Goal: Communication & Community: Ask a question

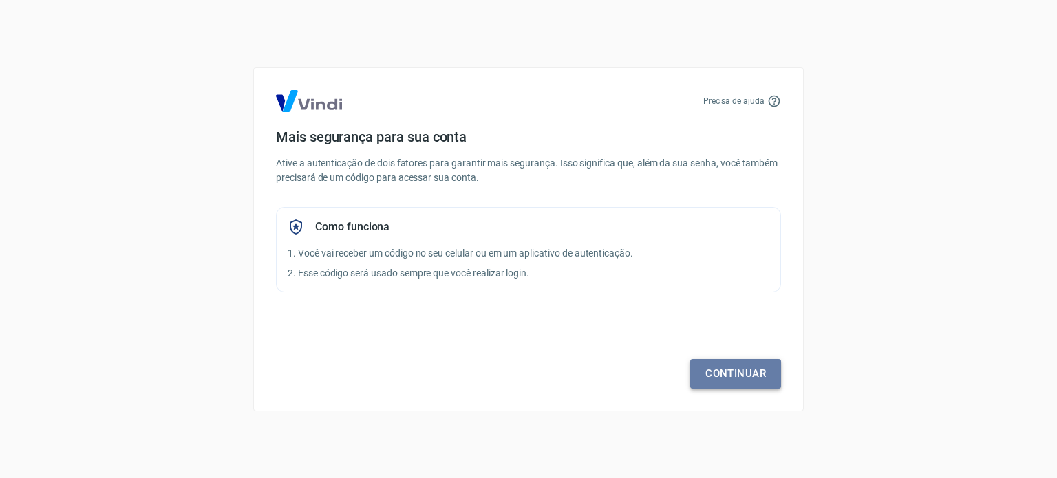
click at [721, 374] on link "Continuar" at bounding box center [735, 373] width 91 height 29
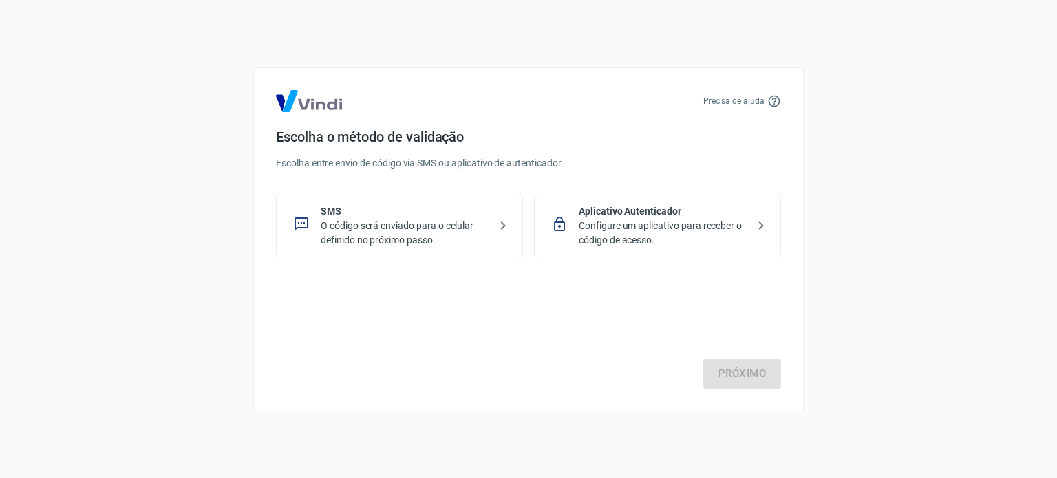
click at [426, 224] on p "O código será enviado para o celular definido no próximo passo." at bounding box center [405, 233] width 169 height 29
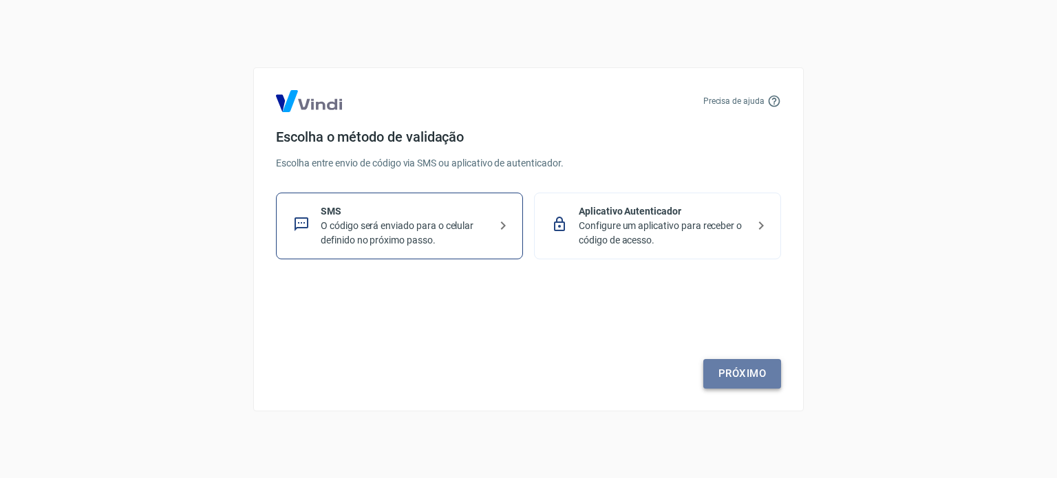
click at [731, 373] on link "Próximo" at bounding box center [742, 373] width 78 height 29
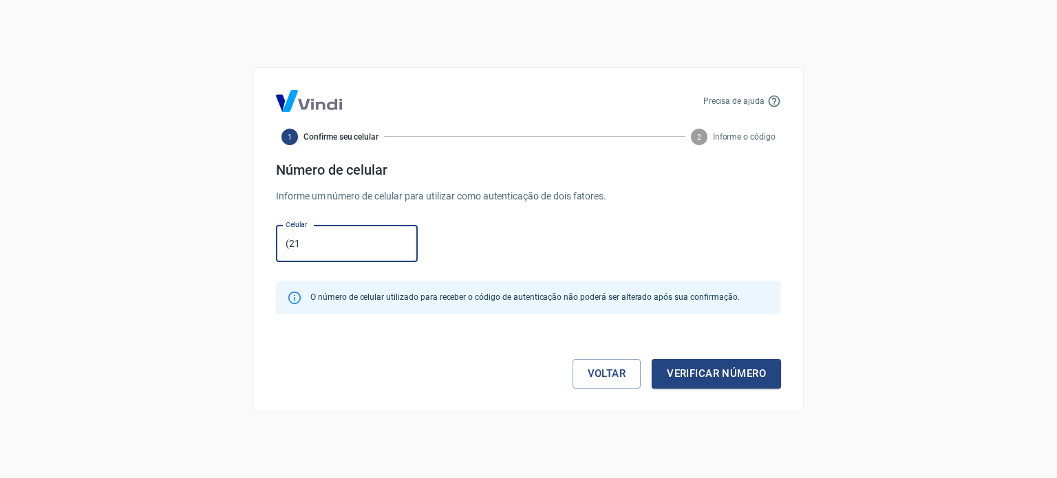
type input "[PHONE_NUMBER]"
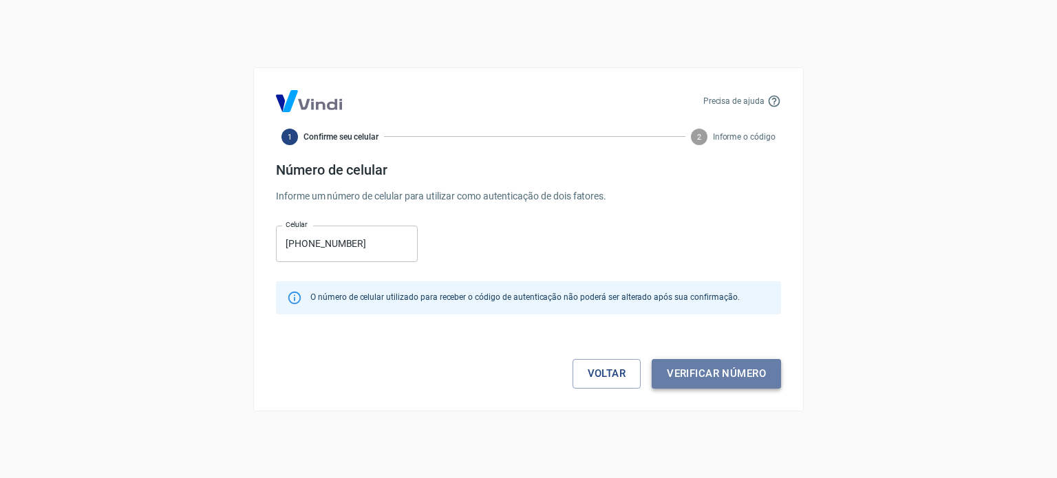
click at [715, 365] on button "Verificar número" at bounding box center [715, 373] width 129 height 29
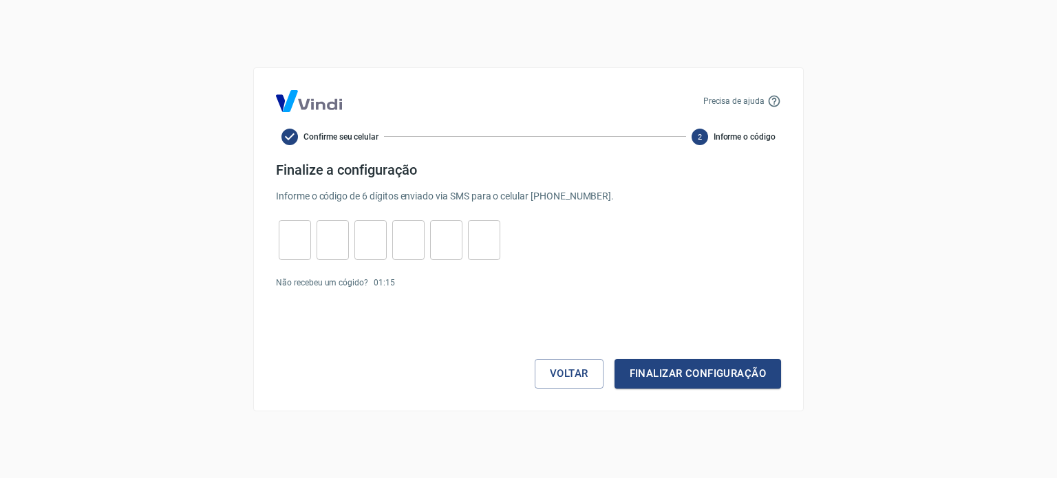
click at [283, 248] on input "tel" at bounding box center [295, 240] width 32 height 30
type input "7"
type input "3"
type input "6"
type input "0"
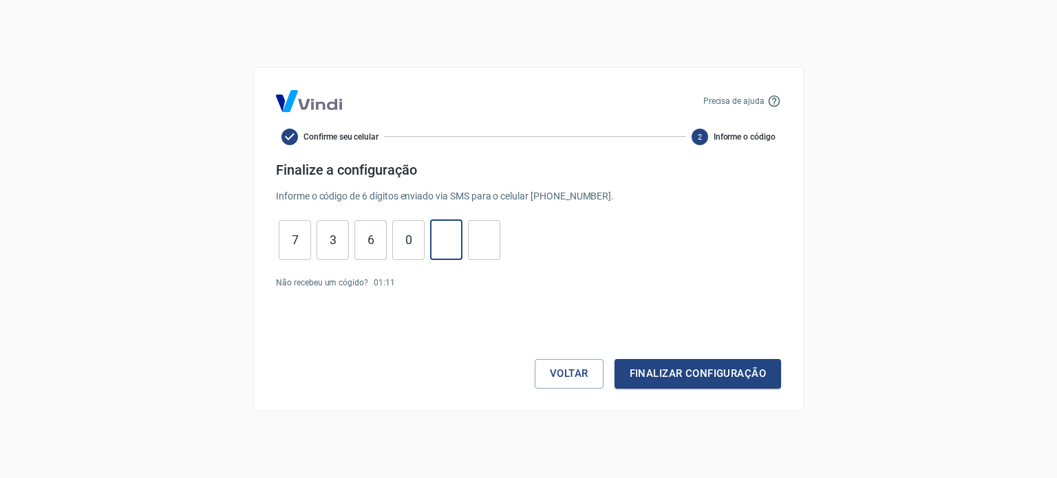
type input "9"
type input "3"
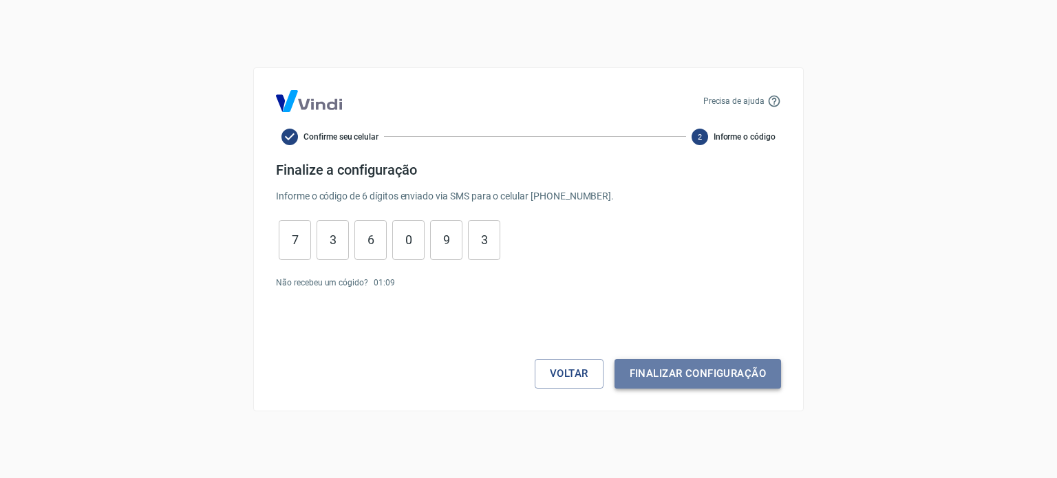
click at [696, 371] on button "Finalizar configuração" at bounding box center [697, 373] width 166 height 29
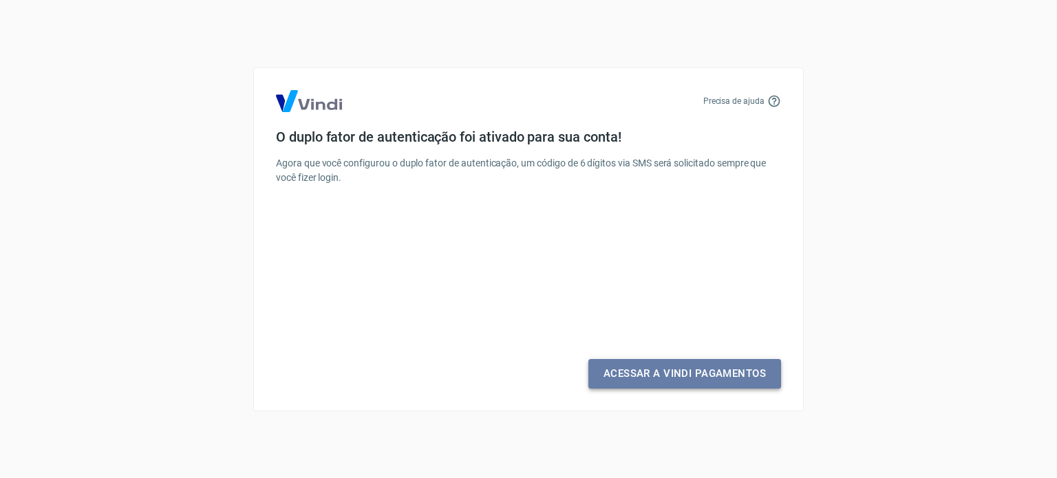
click at [663, 373] on link "Acessar a Vindi Pagamentos" at bounding box center [684, 373] width 193 height 29
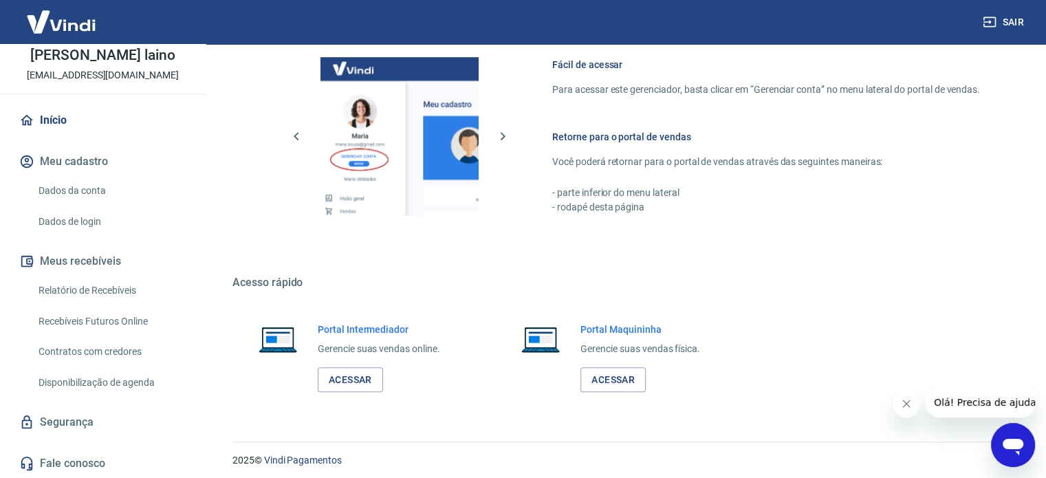
scroll to position [750, 0]
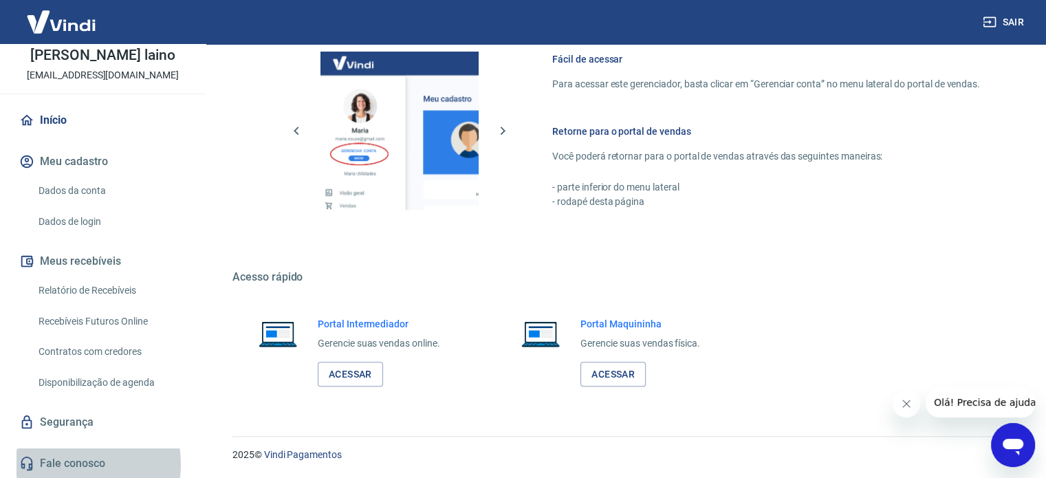
click at [71, 464] on link "Fale conosco" at bounding box center [103, 463] width 173 height 30
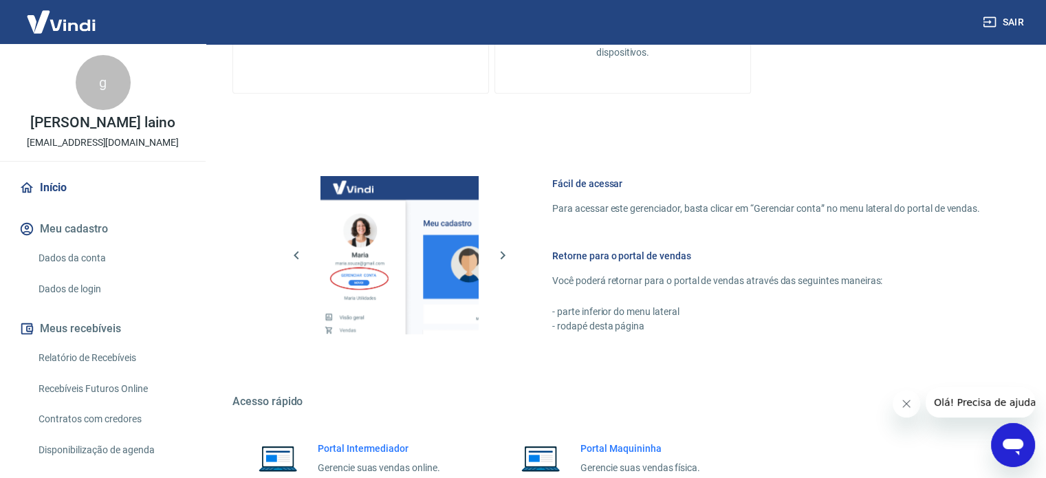
scroll to position [688, 0]
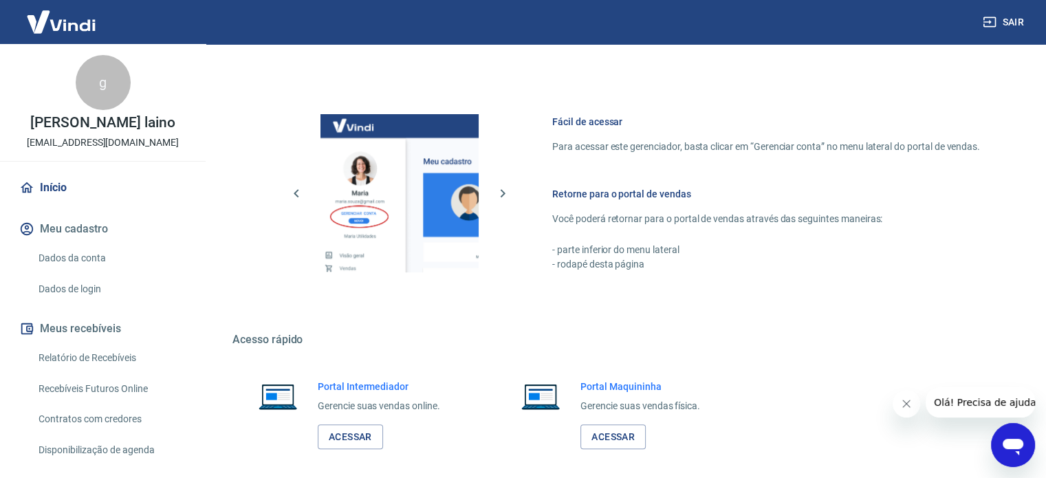
click at [1006, 444] on icon "Open messaging window" at bounding box center [1013, 447] width 21 height 17
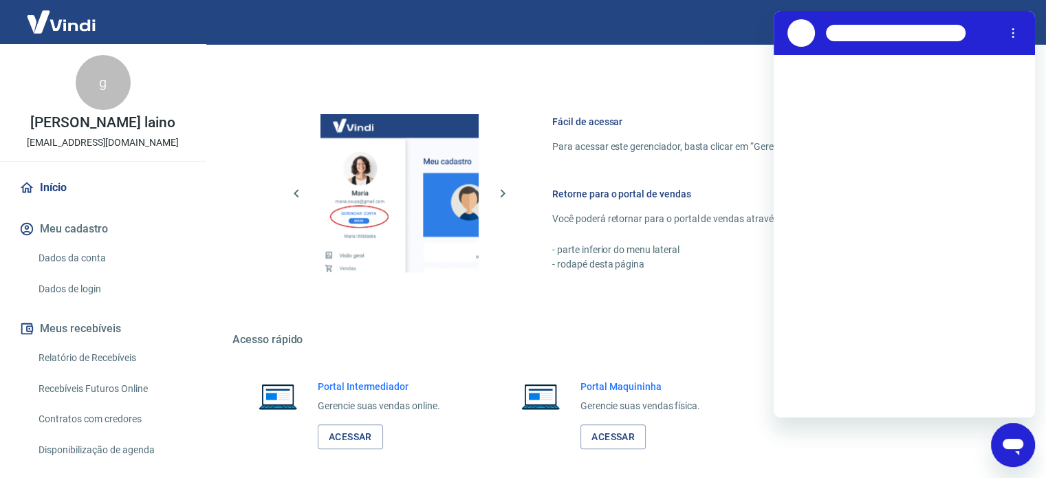
scroll to position [0, 0]
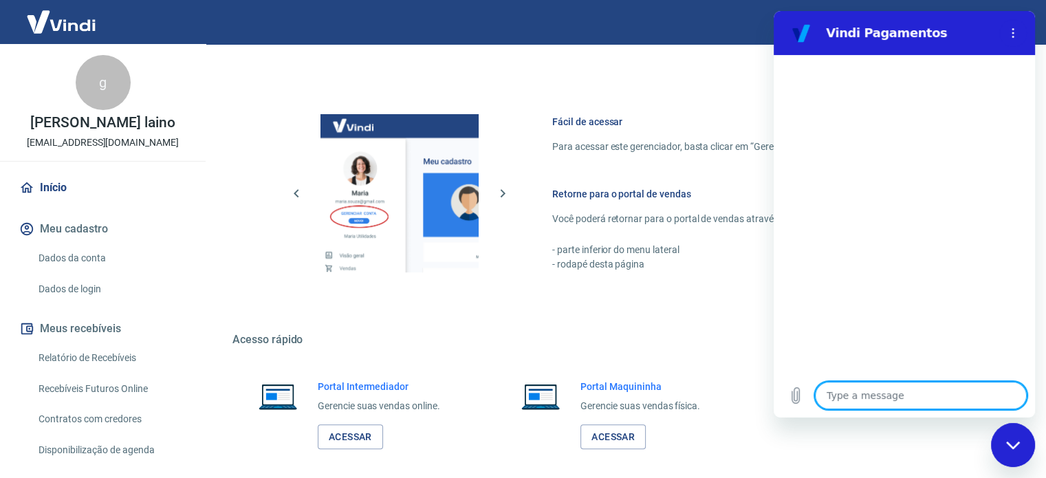
type textarea "o"
type textarea "x"
type textarea "ol"
type textarea "x"
type textarea "olá"
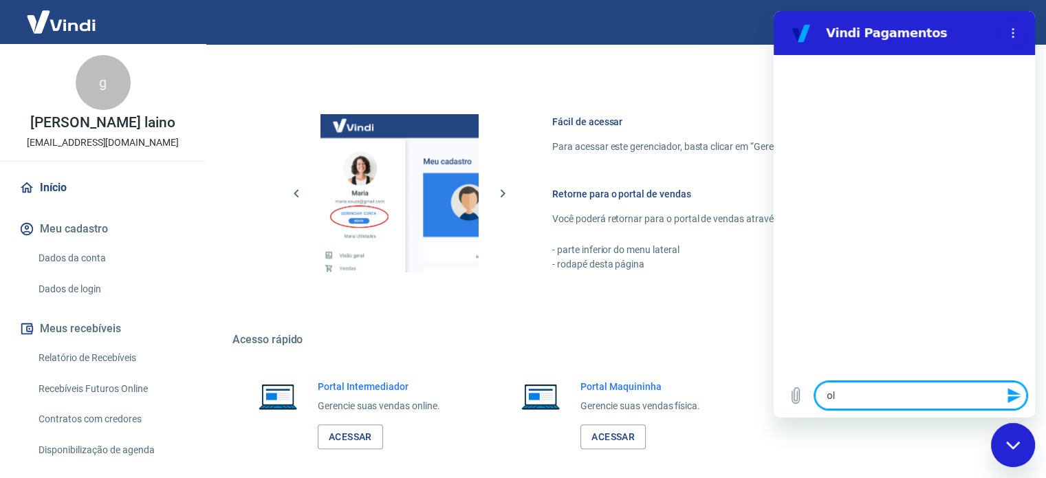
type textarea "x"
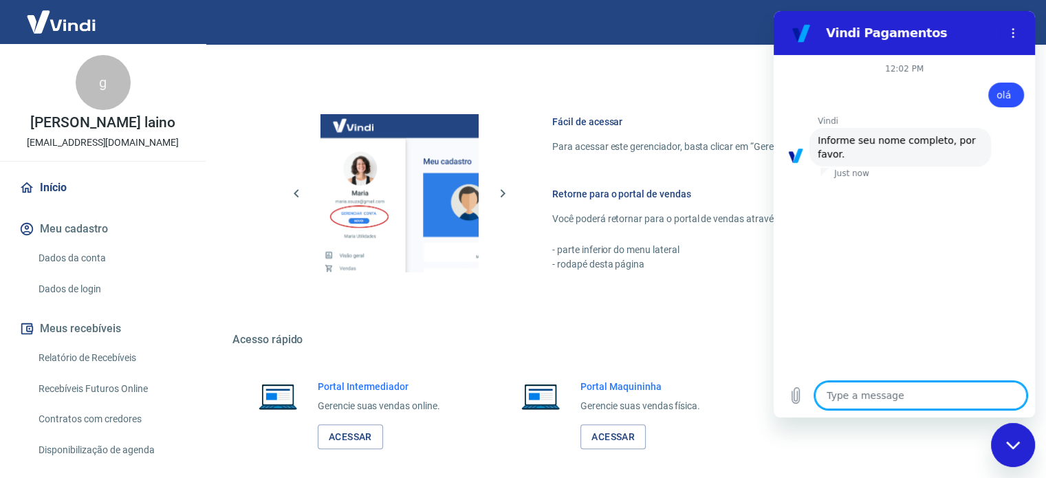
type textarea "g"
type textarea "x"
type textarea "ga"
type textarea "x"
type textarea "gab"
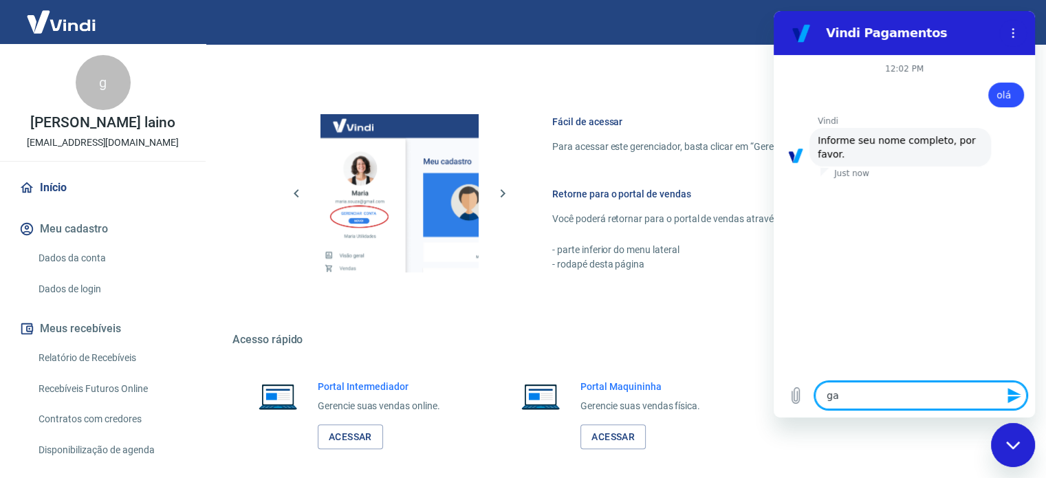
type textarea "x"
type textarea "gabr"
type textarea "x"
type textarea "gabri"
type textarea "x"
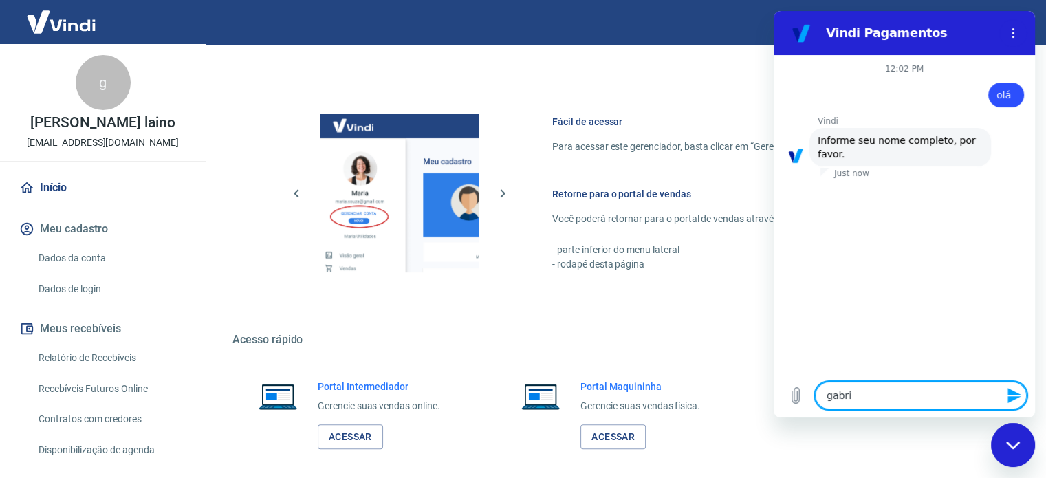
type textarea "gabrie"
type textarea "x"
type textarea "gabriel"
type textarea "x"
type textarea "gabriela"
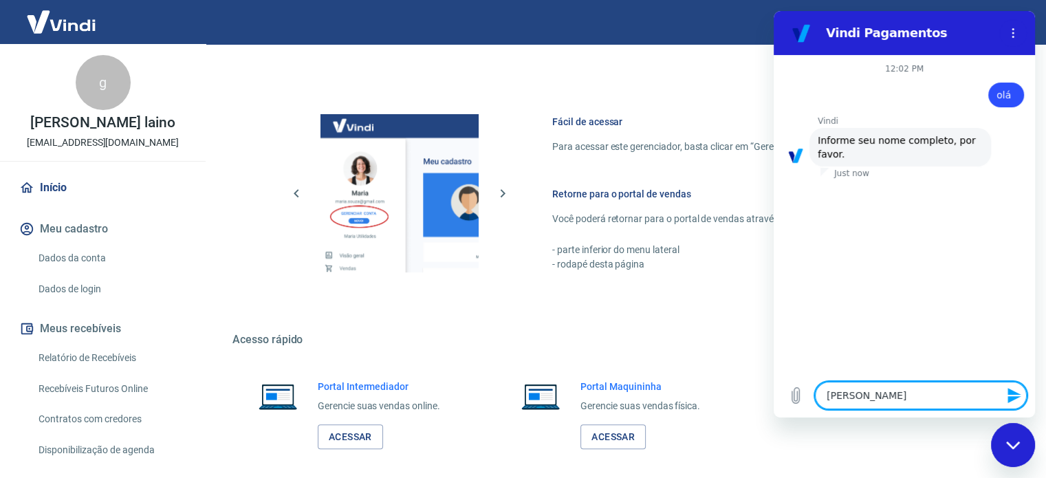
type textarea "x"
type textarea "gabriela"
type textarea "x"
type textarea "gabriela s"
type textarea "x"
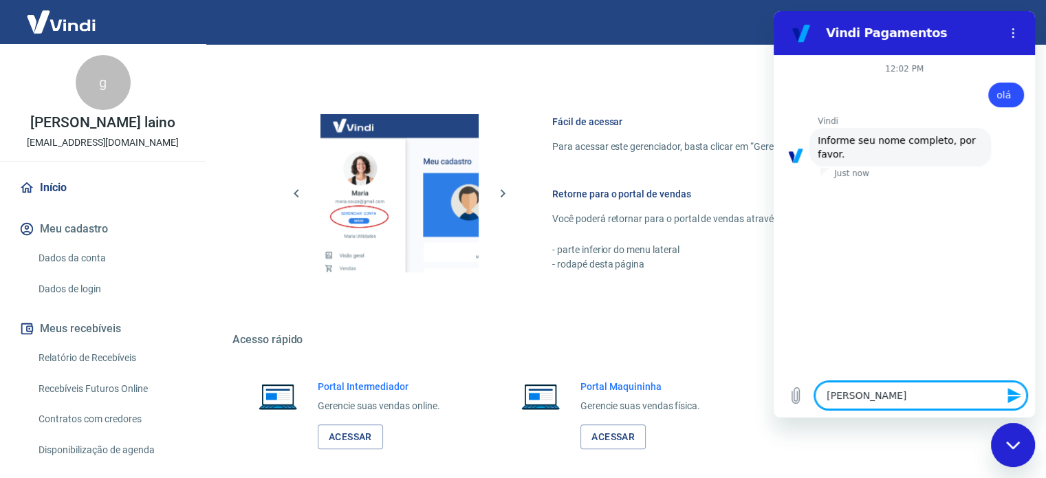
type textarea "gabriela se"
type textarea "x"
type textarea "gabriela ser"
type textarea "x"
type textarea "gabriela sere"
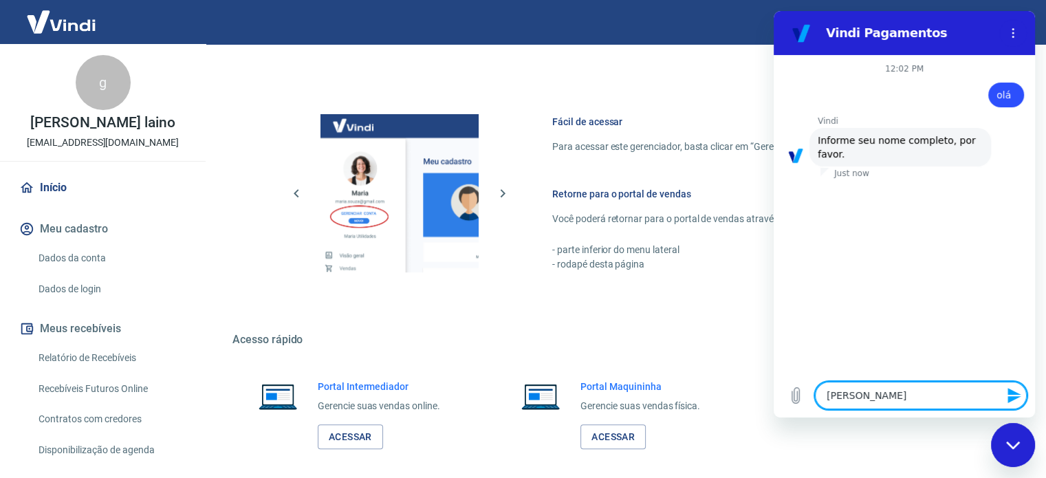
type textarea "x"
type textarea "gabriela serej"
type textarea "x"
type textarea "gabriela serejo"
type textarea "x"
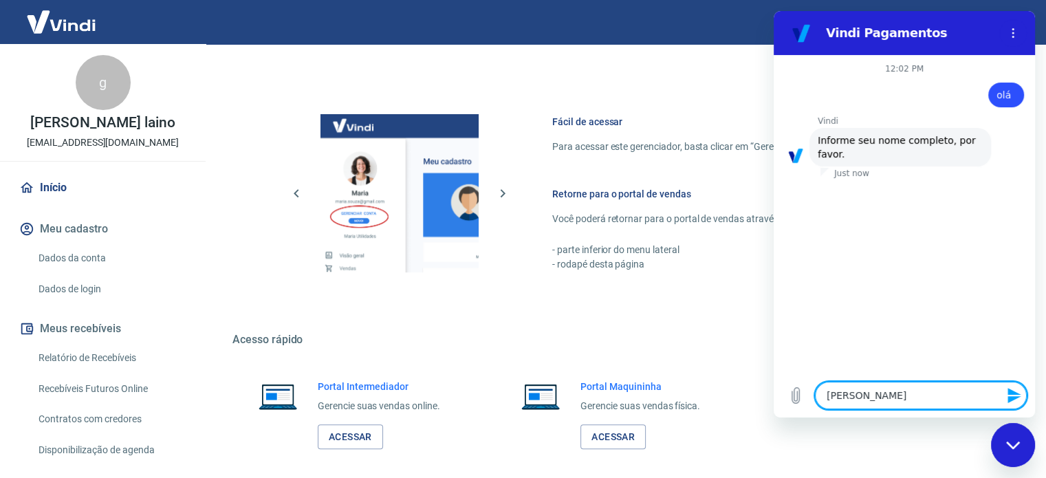
type textarea "gabriela serejo"
type textarea "x"
type textarea "gabriela serejo l"
type textarea "x"
type textarea "gabriela serejo la"
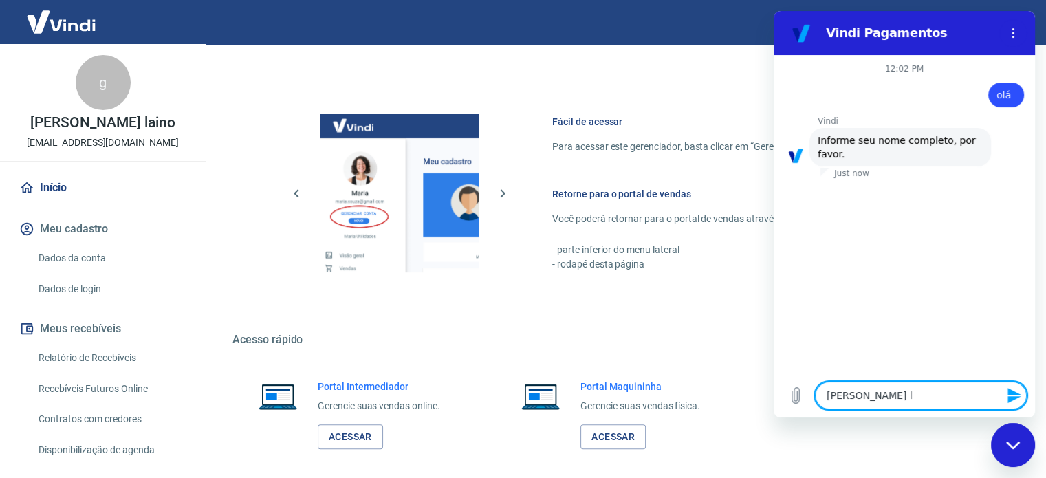
type textarea "x"
type textarea "gabriela serejo lai"
type textarea "x"
type textarea "gabriela serejo lain"
type textarea "x"
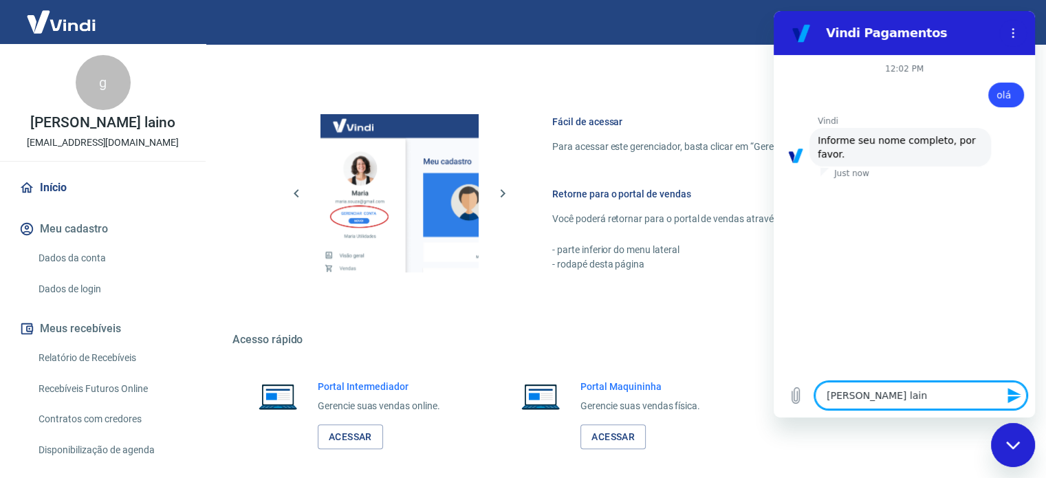
type textarea "[PERSON_NAME] laino"
type textarea "x"
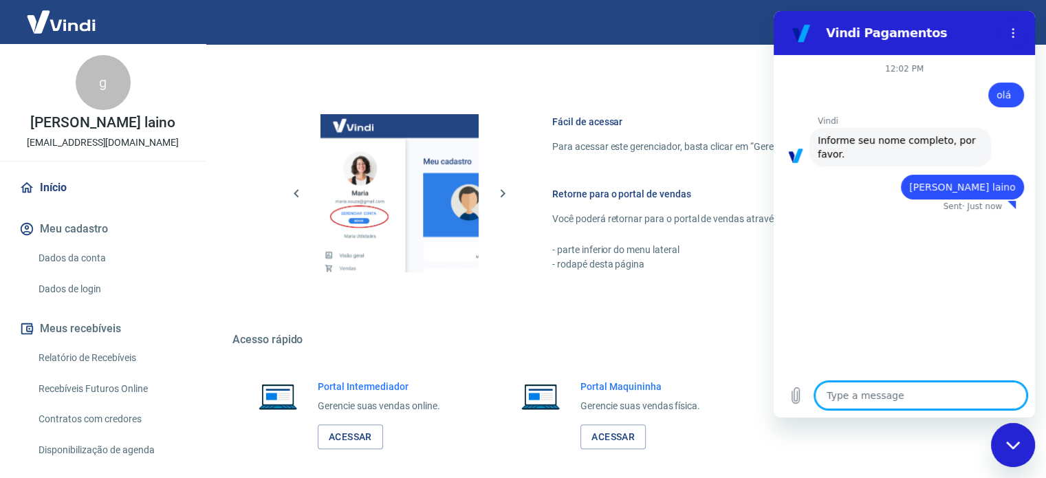
type textarea "x"
type textarea "9"
type textarea "x"
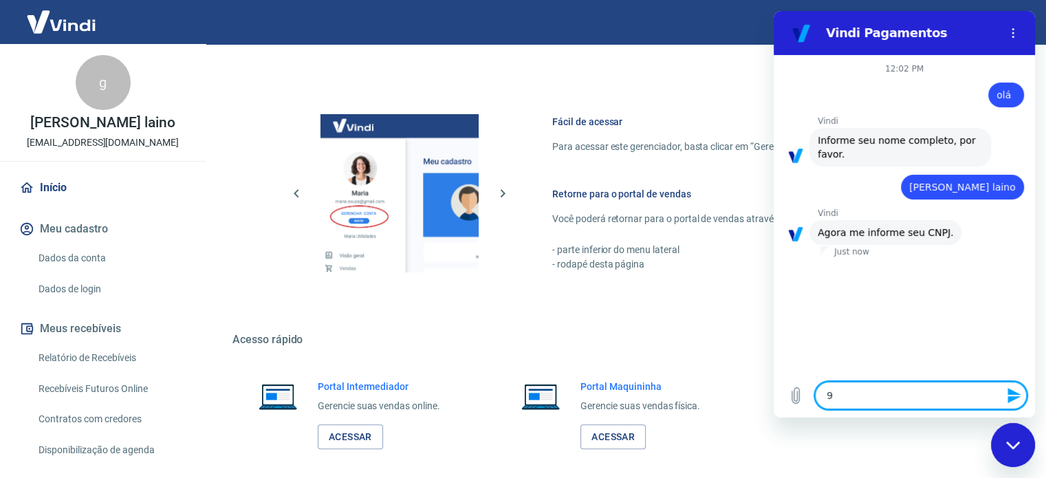
type textarea "96"
type textarea "x"
type textarea "968"
type textarea "x"
type textarea "9681"
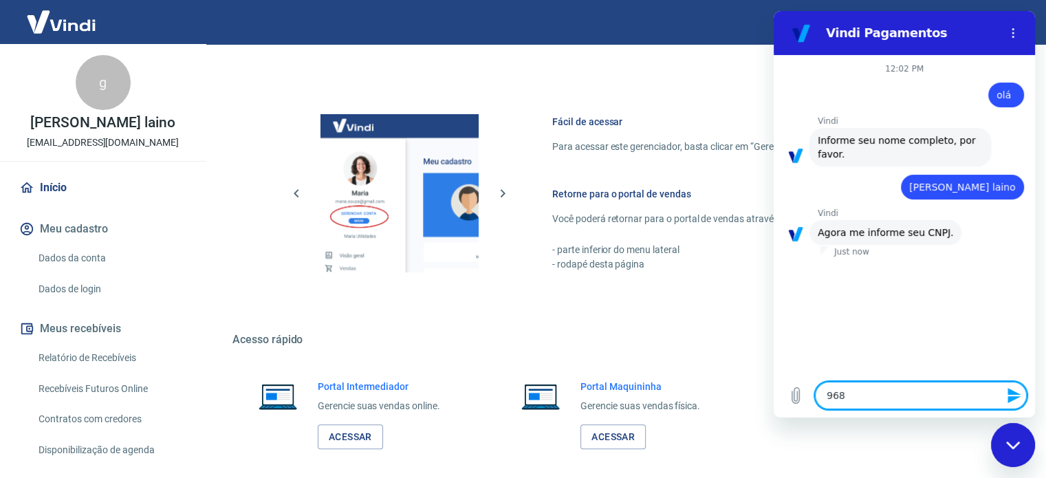
type textarea "x"
type textarea "96812"
type textarea "x"
type textarea "968129"
type textarea "x"
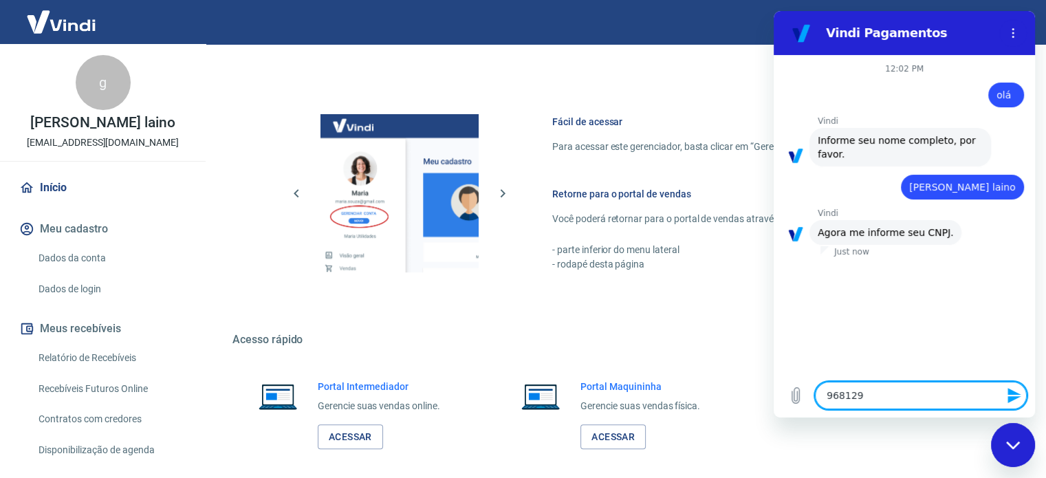
type textarea "9681298"
type textarea "x"
type textarea "96812982"
type textarea "x"
type textarea "968129827"
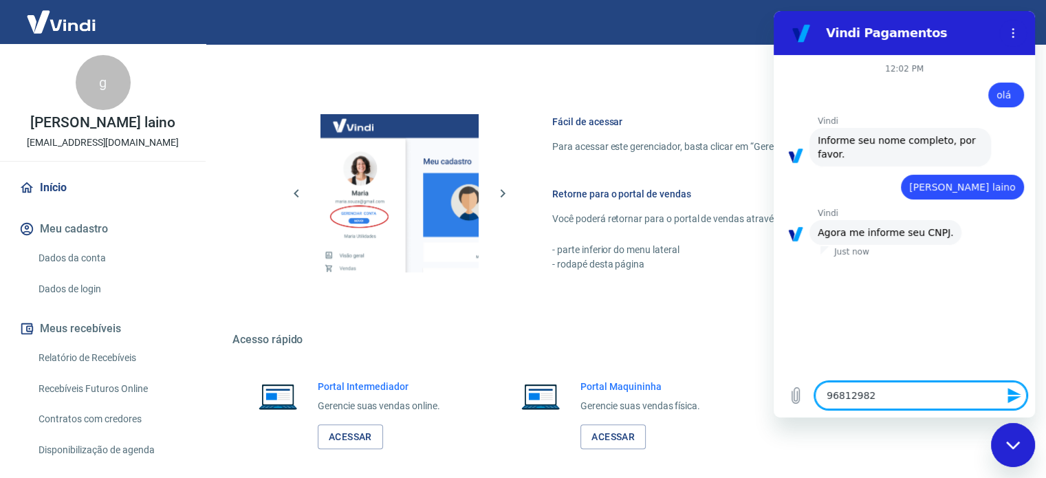
type textarea "x"
type textarea "9681298276"
type textarea "x"
type textarea "96812982768"
type textarea "x"
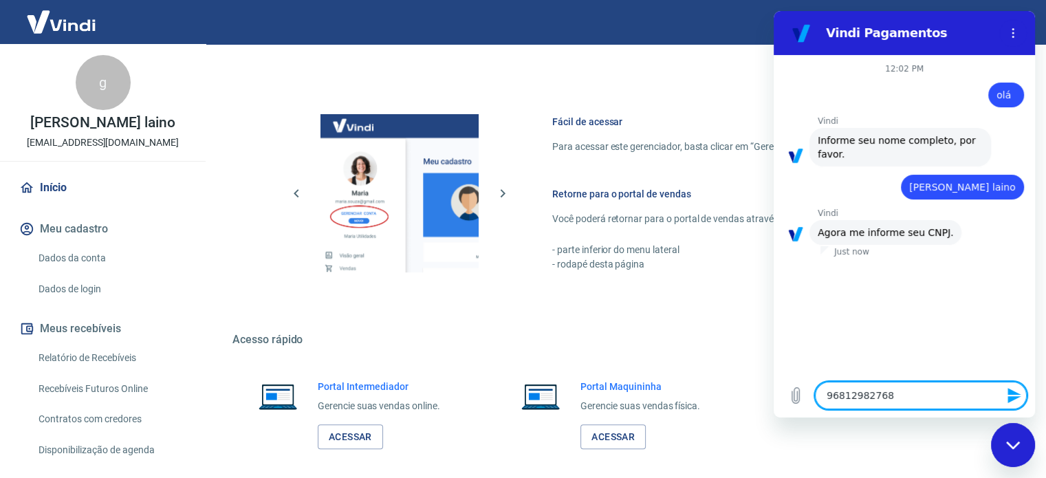
type textarea "96812982768"
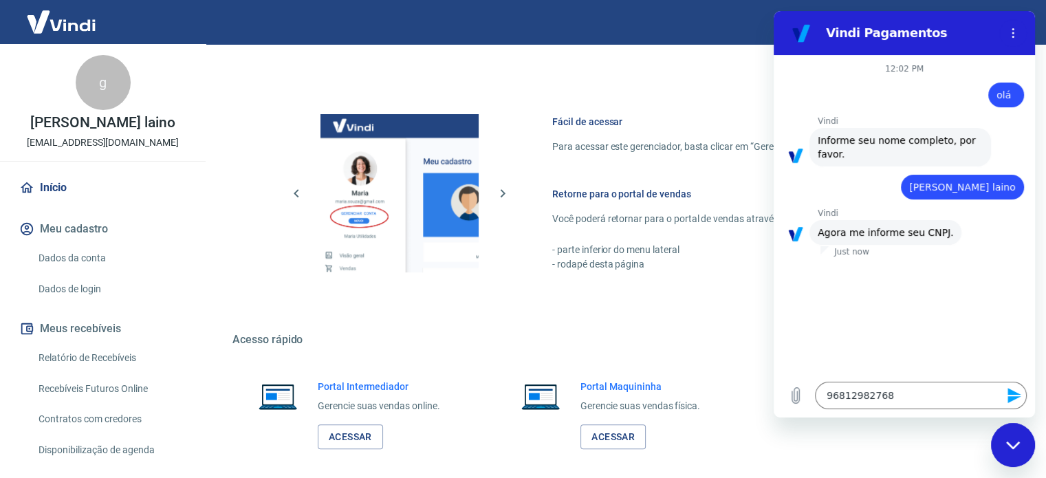
click at [1010, 390] on icon "Send message" at bounding box center [1014, 395] width 13 height 15
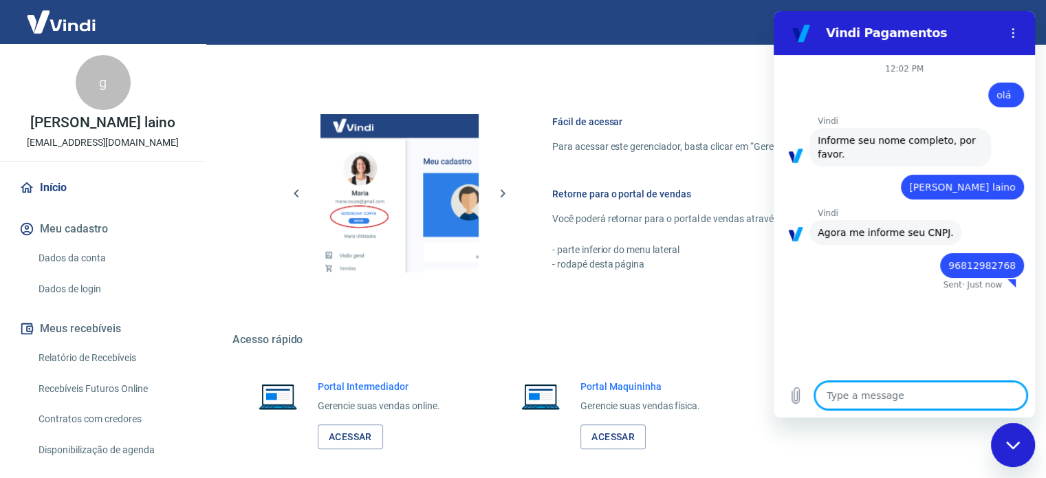
type textarea "x"
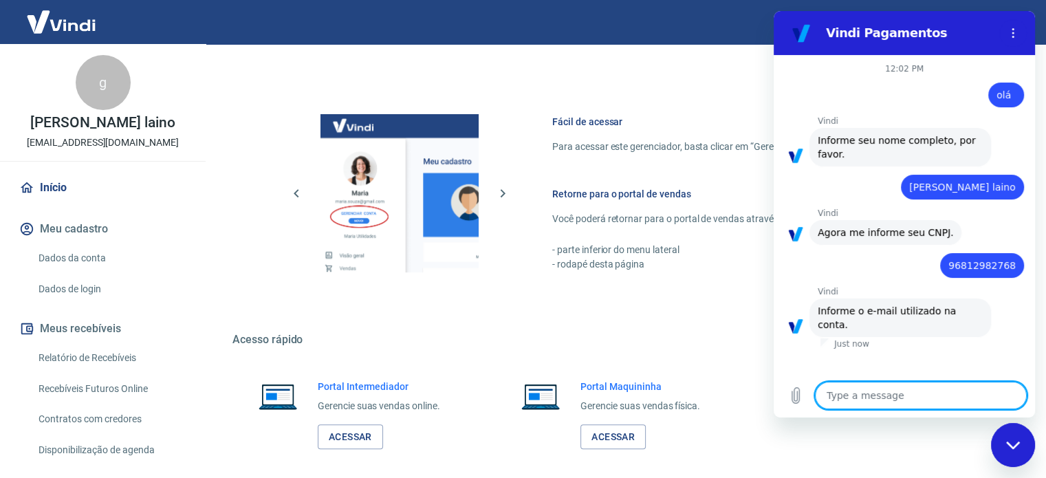
type textarea "g"
type textarea "x"
type textarea "ga"
type textarea "x"
type textarea "gab"
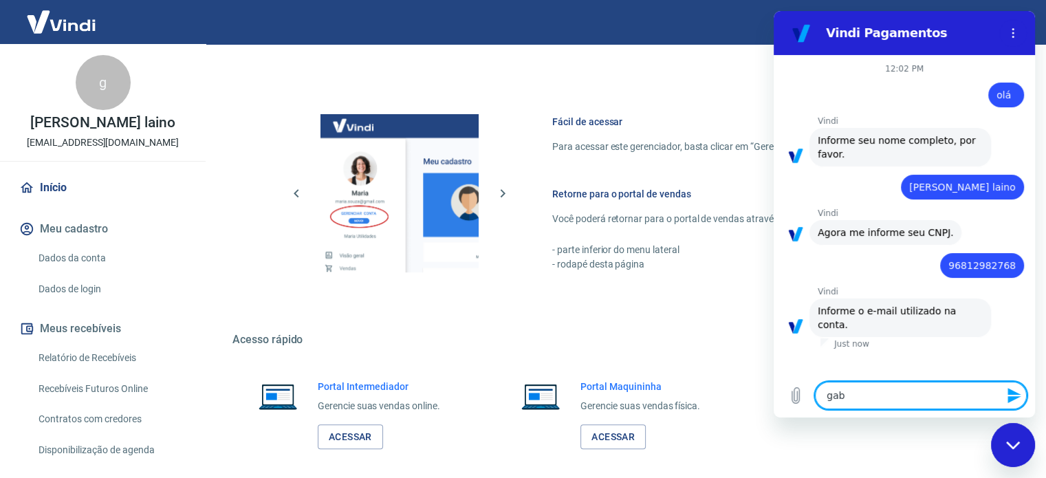
type textarea "x"
type textarea "gabi"
type textarea "x"
type textarea "gabil"
type textarea "x"
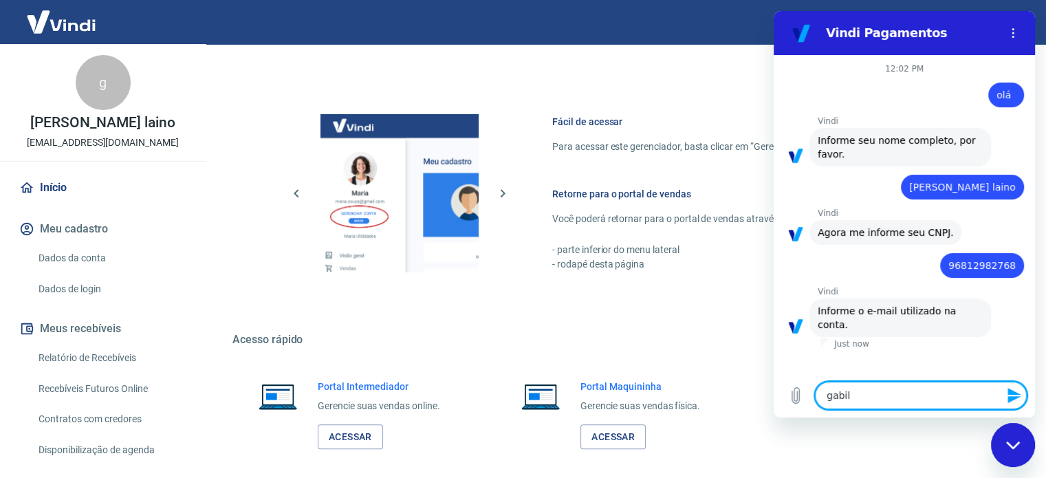
type textarea "gabila"
type textarea "x"
type textarea "gabilan"
type textarea "x"
type textarea "gabilano"
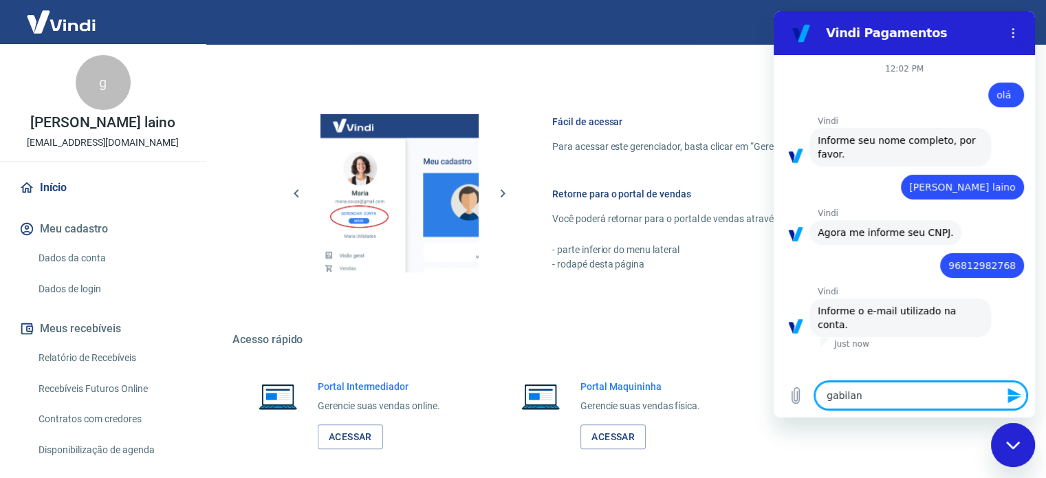
type textarea "x"
type textarea "gabilan"
type textarea "x"
type textarea "gabila"
type textarea "x"
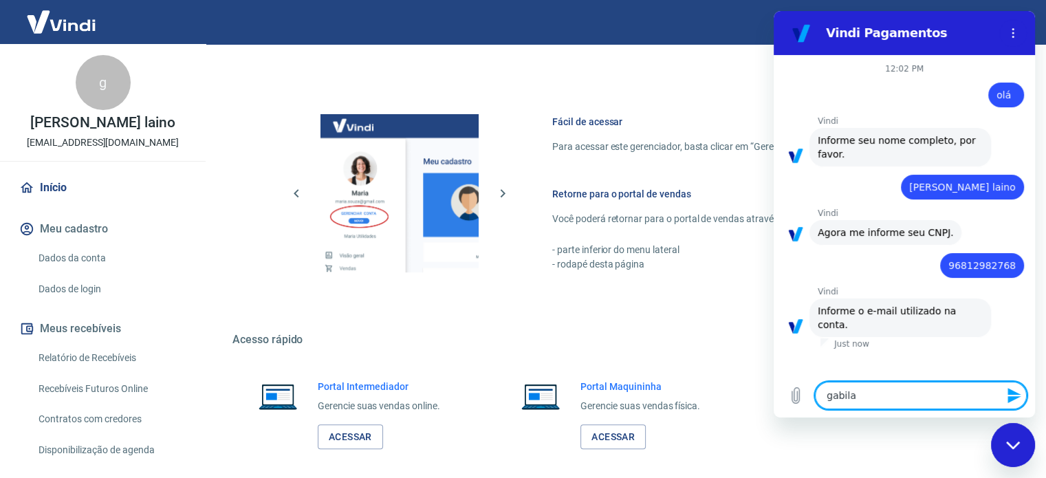
type textarea "gabilai"
type textarea "x"
type textarea "gabilain"
type textarea "x"
type textarea "gabilaino"
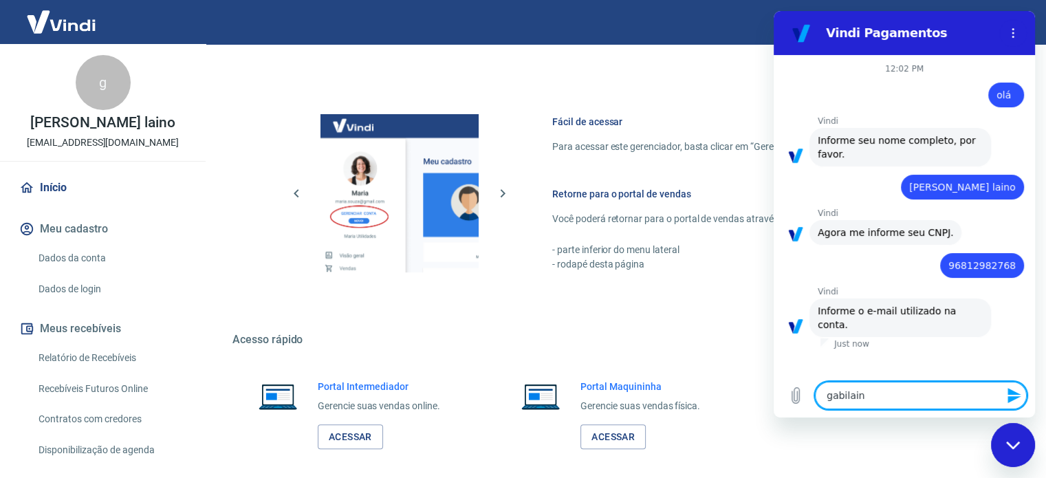
type textarea "x"
type textarea "gabilaino@"
type textarea "x"
type textarea "gabilaino@g"
type textarea "x"
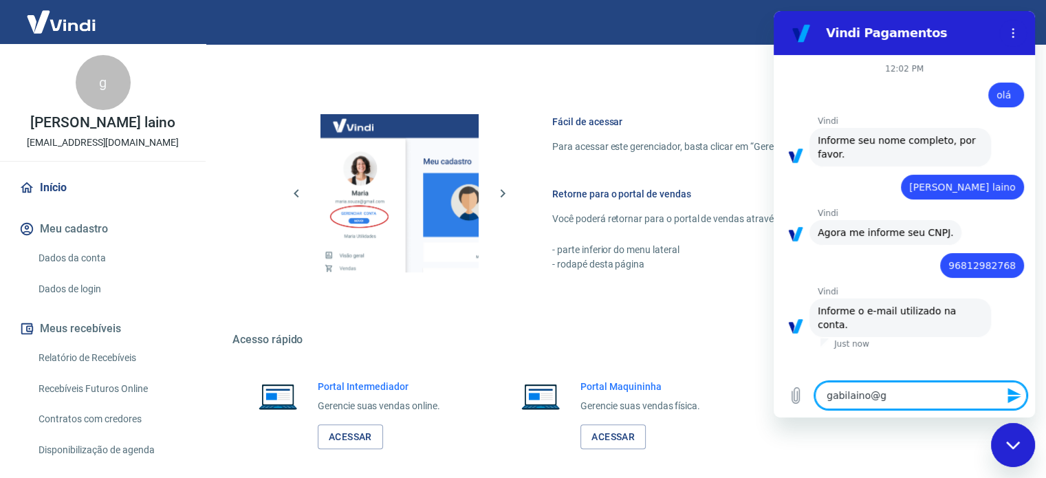
type textarea "gabilaino@gm"
type textarea "x"
type textarea "gabilaino@gma"
type textarea "x"
type textarea "gabilaino@gmai"
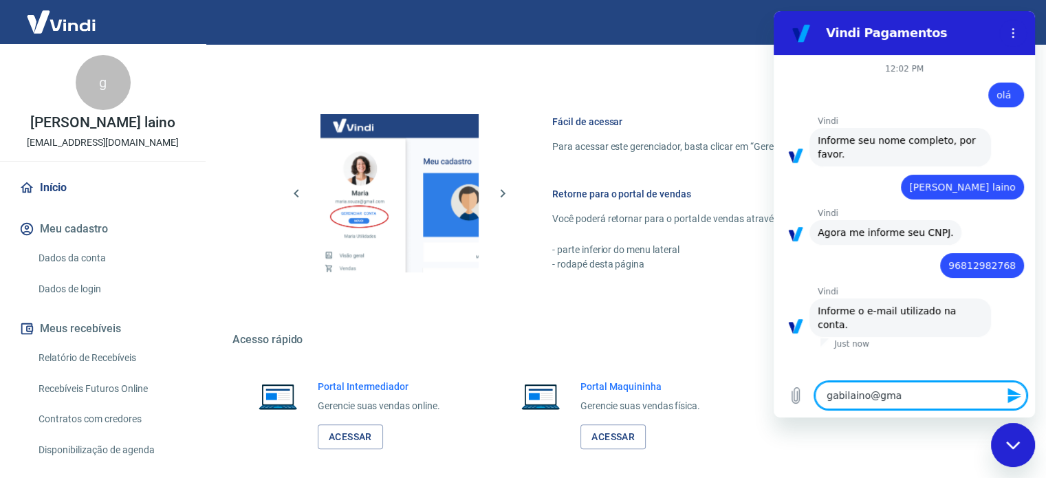
type textarea "x"
type textarea "gabilaino@gmail"
type textarea "x"
type textarea "gabilaino@gmail."
type textarea "x"
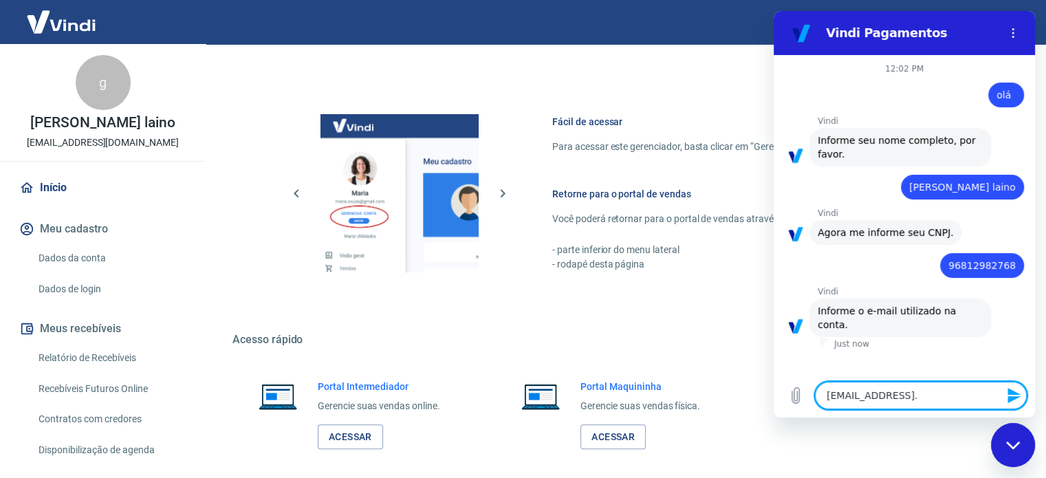
type textarea "gabilaino@gmail.c"
type textarea "x"
type textarea "gabilaino@gmail.co"
type textarea "x"
type textarea "[EMAIL_ADDRESS][DOMAIN_NAME]"
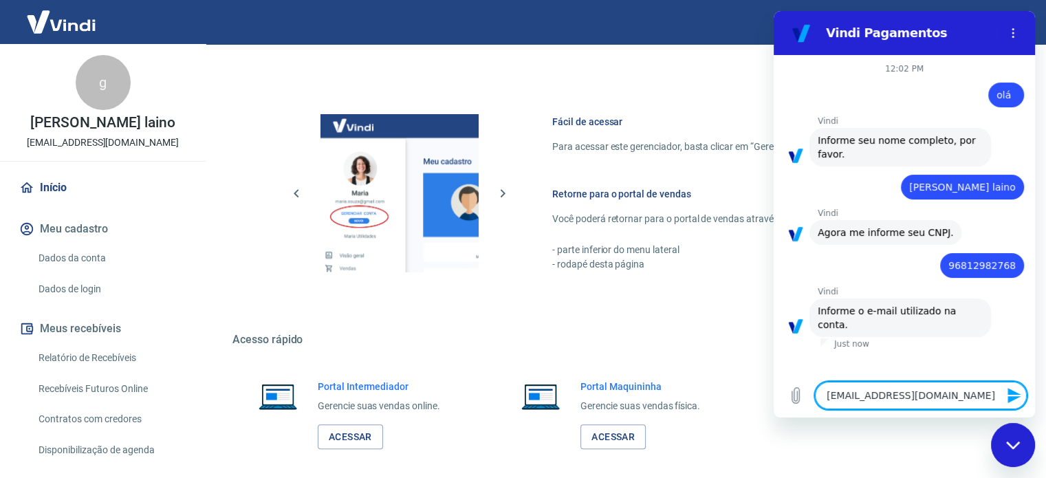
type textarea "x"
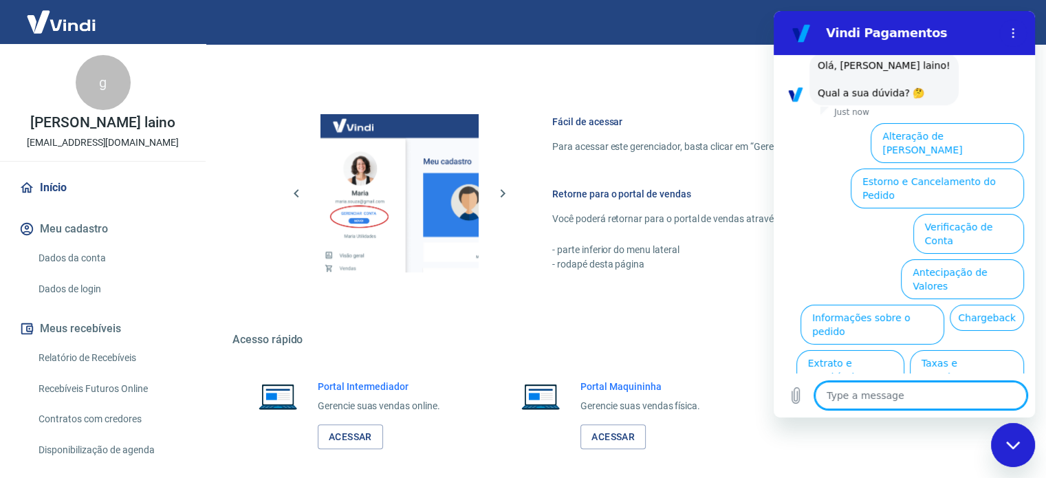
scroll to position [354, 0]
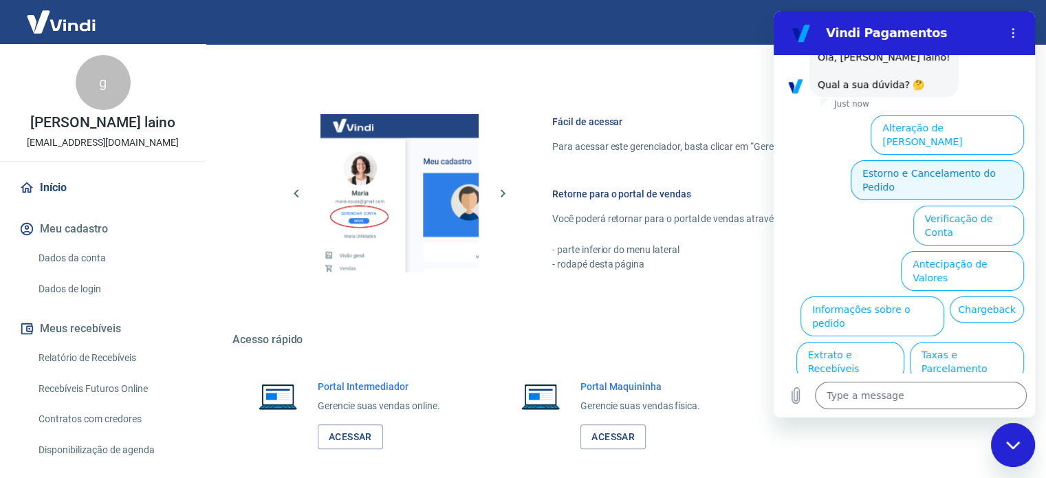
click at [917, 160] on button "Estorno e Cancelamento do Pedido" at bounding box center [937, 180] width 173 height 40
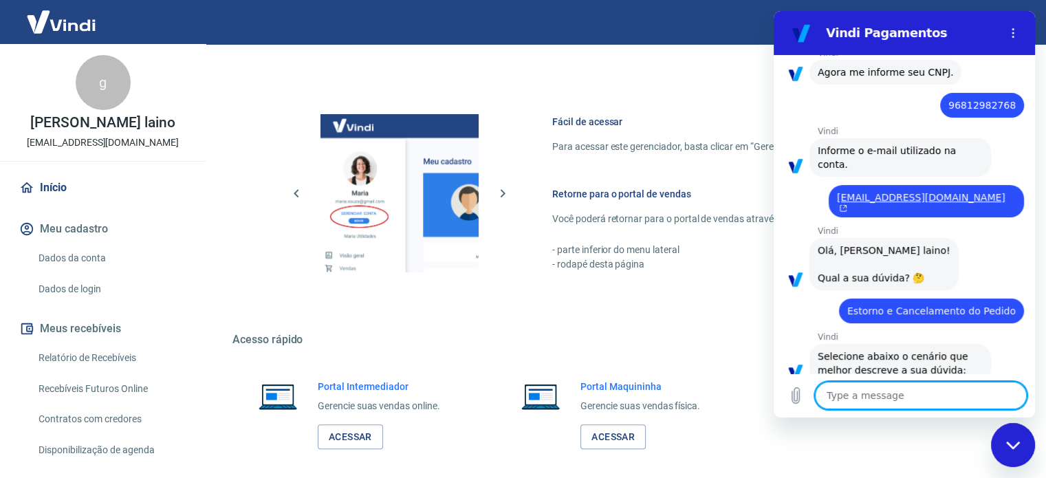
scroll to position [407, 0]
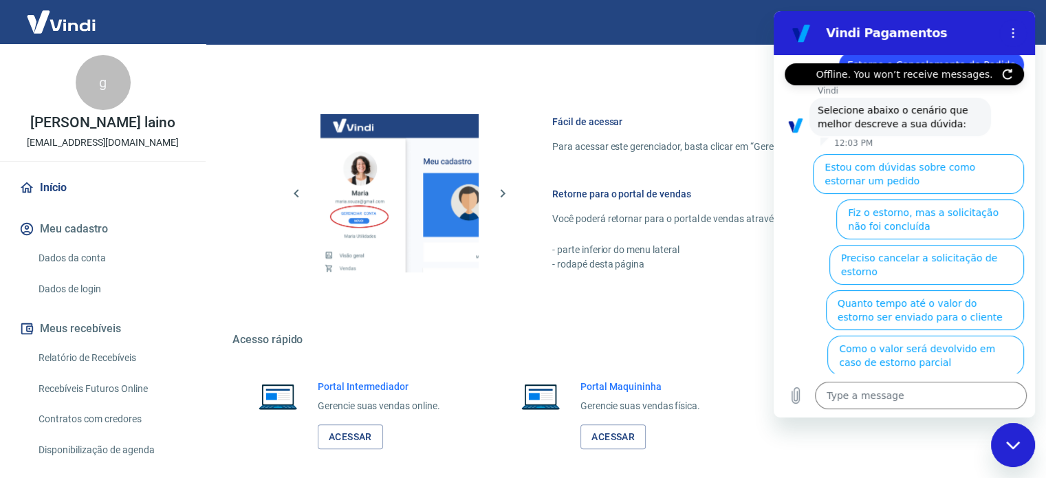
type textarea "x"
